Goal: Use online tool/utility: Utilize a website feature to perform a specific function

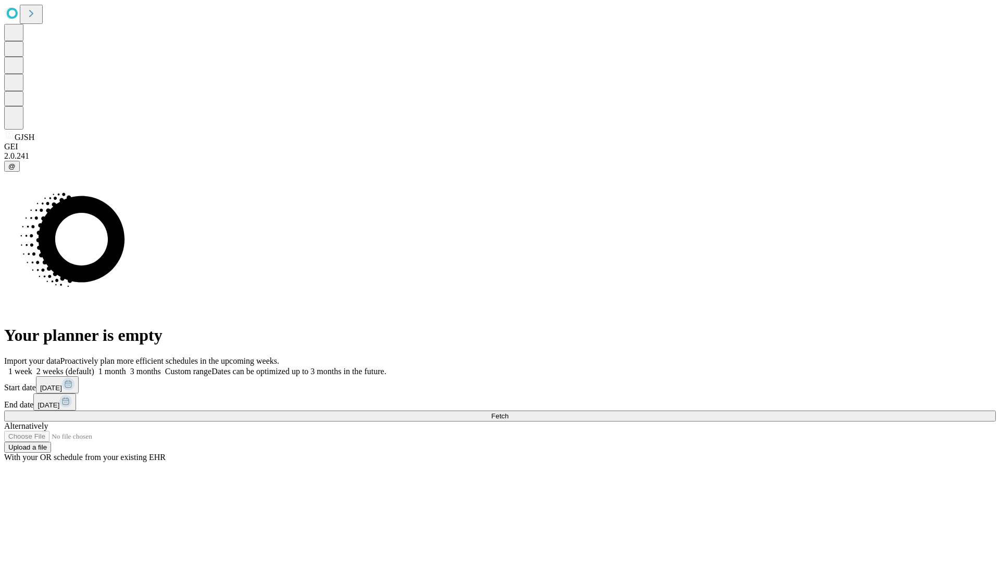
click at [94, 367] on label "2 weeks (default)" at bounding box center [63, 371] width 62 height 9
click at [508, 412] on span "Fetch" at bounding box center [499, 416] width 17 height 8
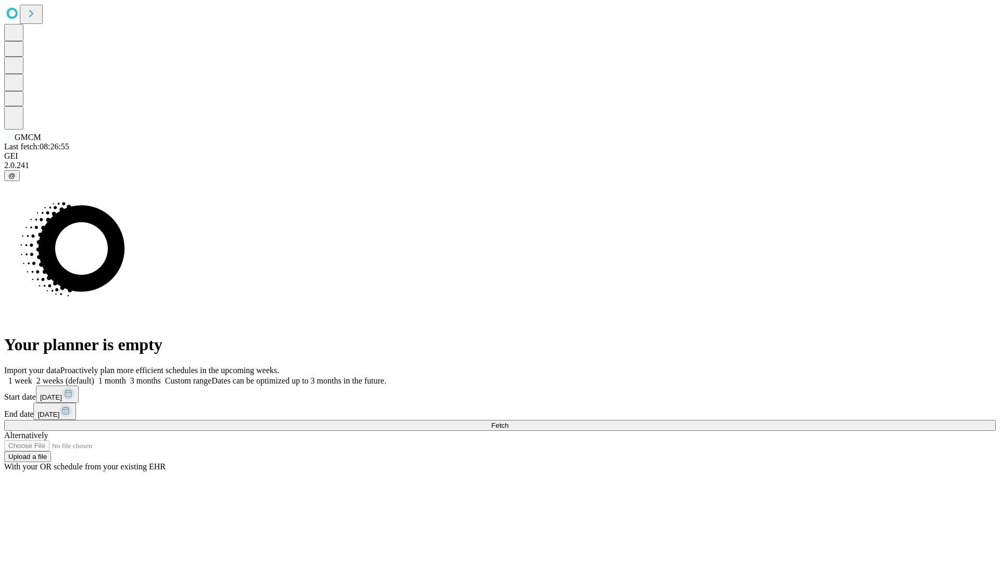
click at [94, 376] on label "2 weeks (default)" at bounding box center [63, 380] width 62 height 9
click at [508, 422] on span "Fetch" at bounding box center [499, 426] width 17 height 8
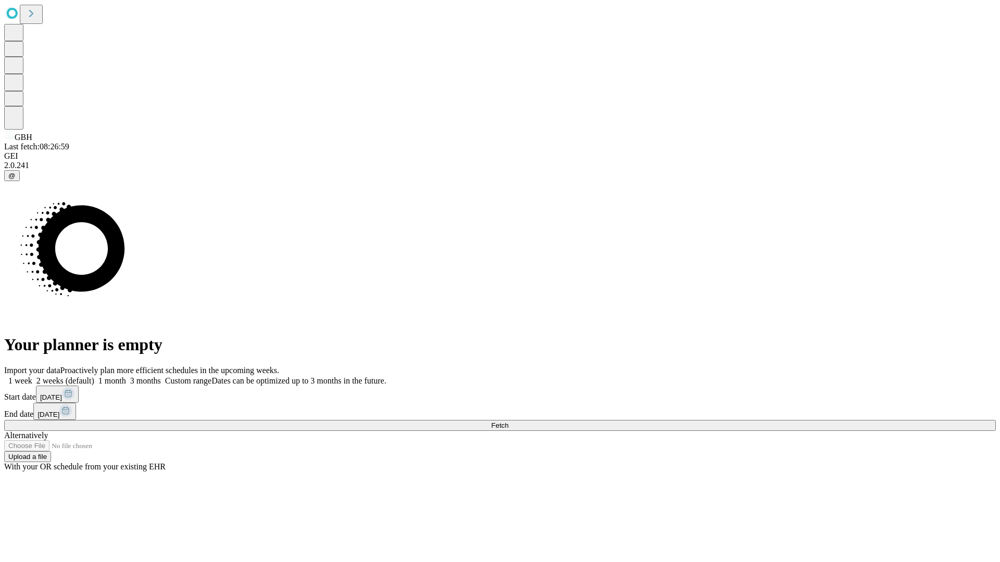
click at [94, 376] on label "2 weeks (default)" at bounding box center [63, 380] width 62 height 9
click at [508, 422] on span "Fetch" at bounding box center [499, 426] width 17 height 8
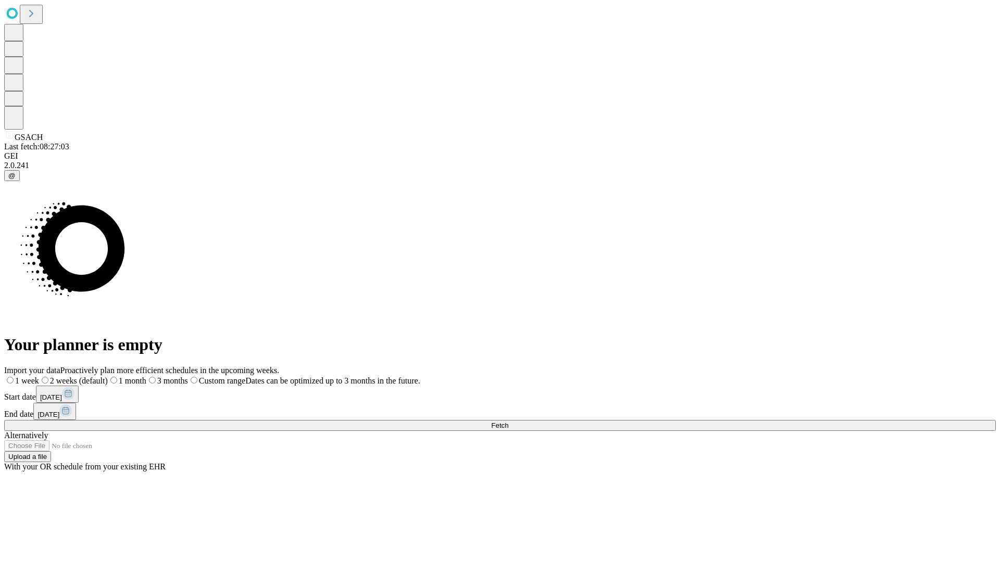
click at [108, 376] on label "2 weeks (default)" at bounding box center [73, 380] width 69 height 9
click at [508, 422] on span "Fetch" at bounding box center [499, 426] width 17 height 8
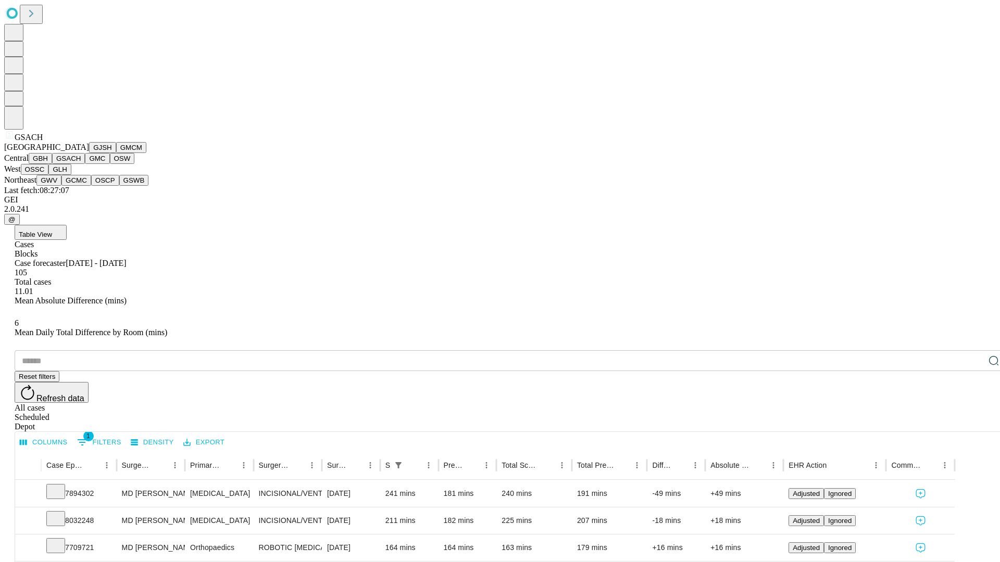
click at [85, 164] on button "GMC" at bounding box center [97, 158] width 24 height 11
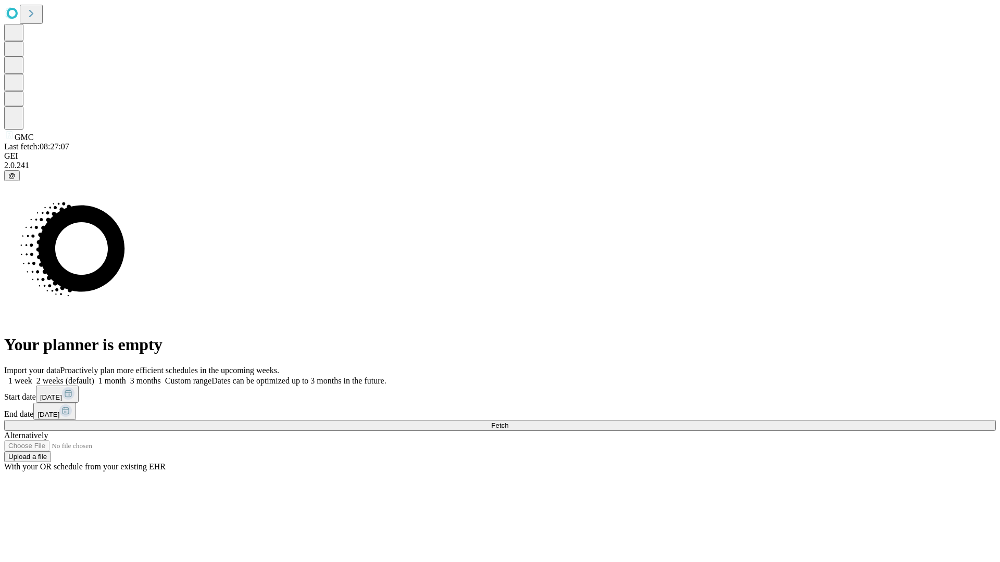
click at [94, 376] on label "2 weeks (default)" at bounding box center [63, 380] width 62 height 9
click at [508, 422] on span "Fetch" at bounding box center [499, 426] width 17 height 8
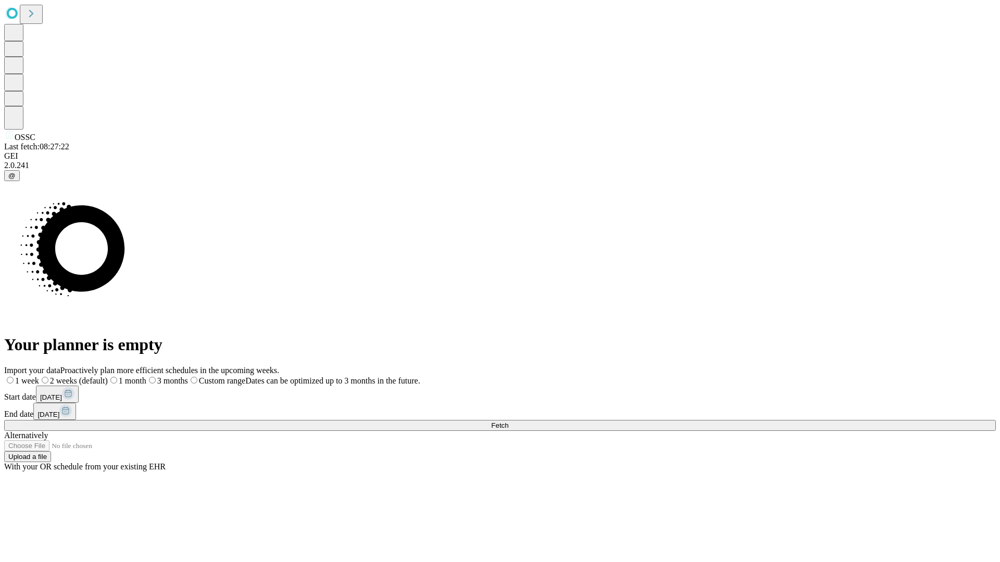
click at [108, 376] on label "2 weeks (default)" at bounding box center [73, 380] width 69 height 9
click at [508, 422] on span "Fetch" at bounding box center [499, 426] width 17 height 8
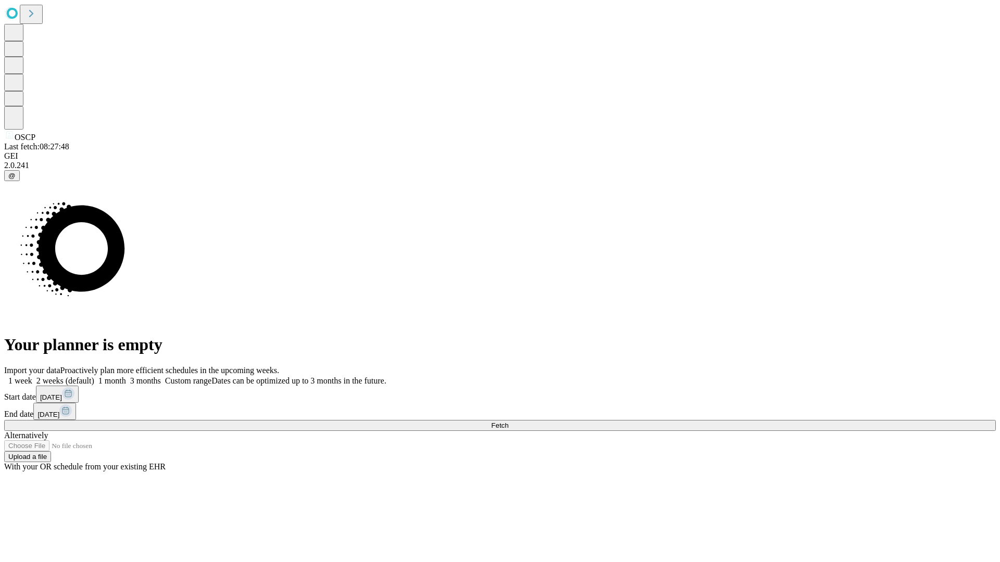
click at [94, 376] on label "2 weeks (default)" at bounding box center [63, 380] width 62 height 9
click at [508, 422] on span "Fetch" at bounding box center [499, 426] width 17 height 8
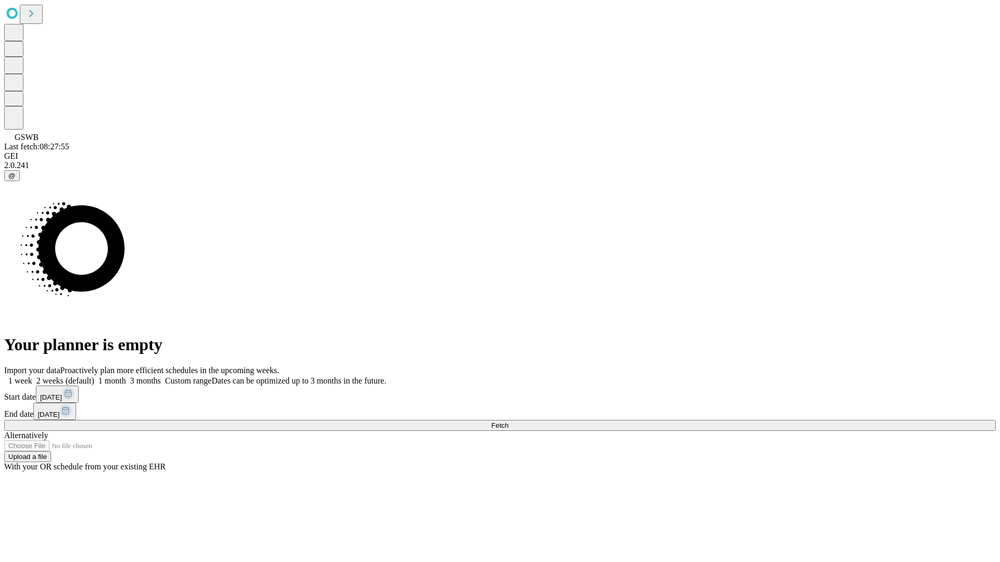
click at [508, 422] on span "Fetch" at bounding box center [499, 426] width 17 height 8
